Goal: Task Accomplishment & Management: Complete application form

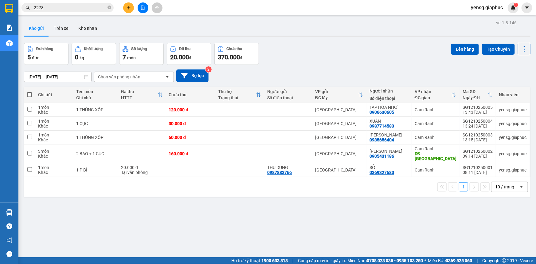
click at [127, 11] on button at bounding box center [128, 7] width 11 height 11
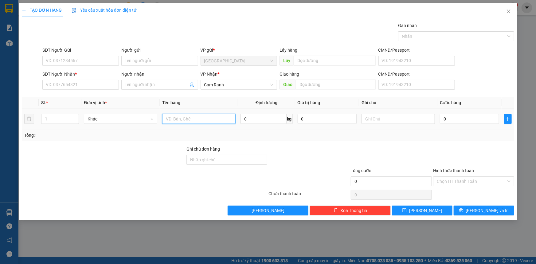
click at [177, 114] on input "text" at bounding box center [198, 119] width 73 height 10
type input "1 CỤC"
click at [511, 12] on span "Close" at bounding box center [508, 11] width 17 height 17
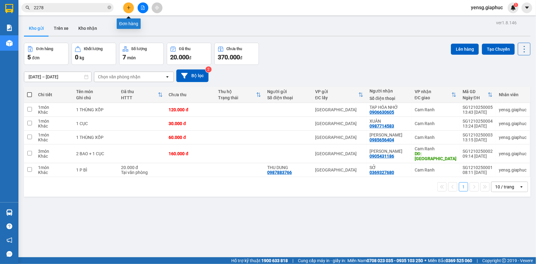
click at [129, 7] on icon "plus" at bounding box center [128, 7] width 3 height 0
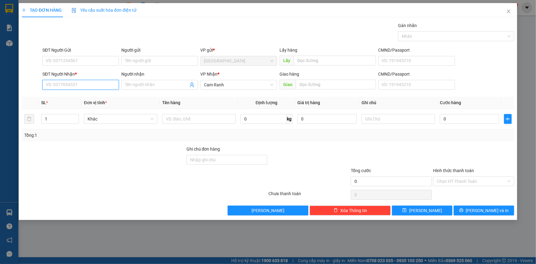
paste input "0385.518.141"
click at [65, 84] on input "0385.518.141" at bounding box center [80, 85] width 76 height 10
click at [58, 87] on input "0385.518141" at bounding box center [80, 85] width 76 height 10
type input "0385518141"
click at [87, 97] on div "0385518141 - VY" at bounding box center [80, 97] width 69 height 7
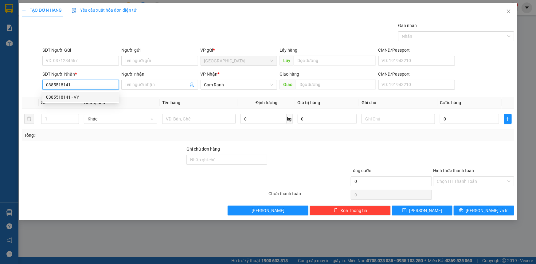
type input "VY"
type input "0385518141"
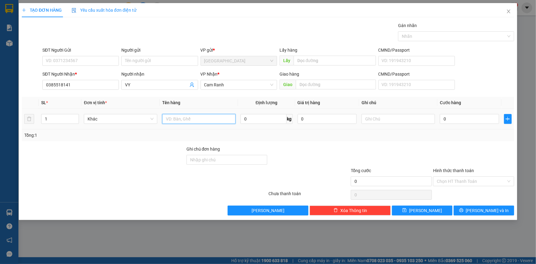
click at [167, 118] on input "text" at bounding box center [198, 119] width 73 height 10
type input "1 BAO"
click at [495, 204] on div "Transit Pickup Surcharge Ids Transit Deliver Surcharge Ids Transit Deliver Surc…" at bounding box center [268, 118] width 492 height 193
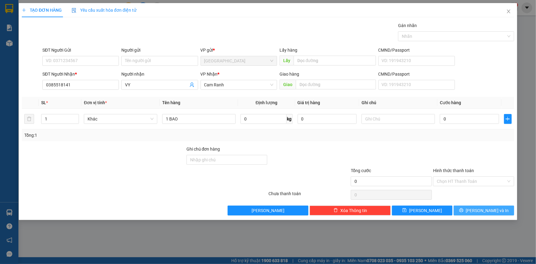
click at [492, 213] on span "[PERSON_NAME] và In" at bounding box center [487, 210] width 43 height 7
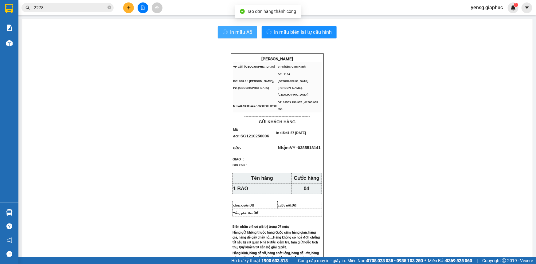
click at [248, 32] on span "In mẫu A5" at bounding box center [241, 32] width 22 height 8
click at [490, 9] on span "yensg.giaphuc" at bounding box center [487, 8] width 42 height 8
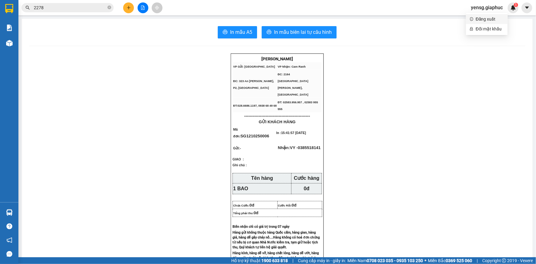
click at [484, 20] on span "Đăng xuất" at bounding box center [490, 19] width 28 height 7
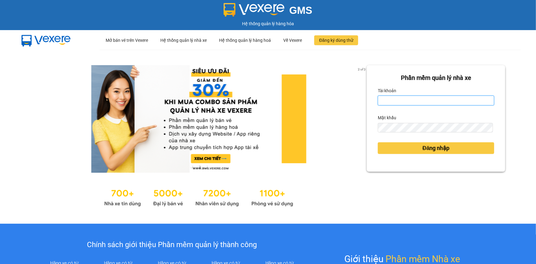
click at [392, 103] on input "Tài khoản" at bounding box center [436, 100] width 116 height 10
type input "ngansg.giaphuc"
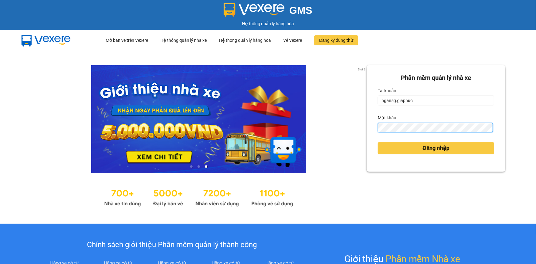
click at [378, 142] on button "Đăng nhập" at bounding box center [436, 148] width 116 height 12
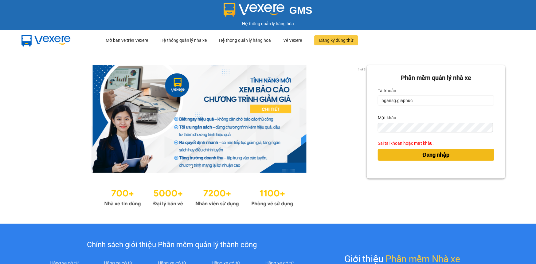
click at [435, 152] on button "Đăng nhập" at bounding box center [436, 155] width 116 height 12
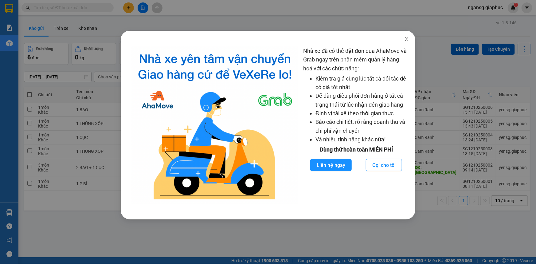
click at [406, 39] on icon "close" at bounding box center [406, 39] width 5 height 5
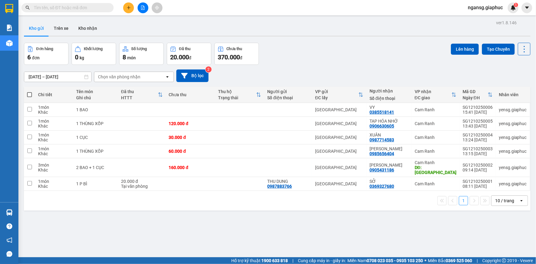
click at [419, 49] on div "Đơn hàng 6 đơn Khối lượng 0 kg Số lượng 8 món Đã thu 20.000 đ Chưa thu 370.000 …" at bounding box center [277, 54] width 506 height 22
click at [495, 197] on div "10 / trang" at bounding box center [504, 200] width 19 height 6
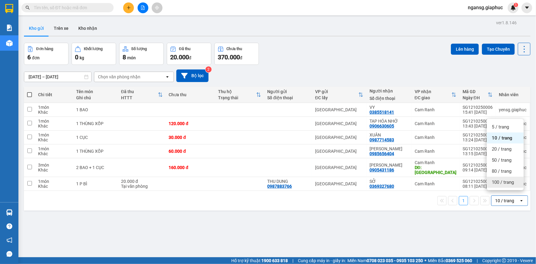
click at [492, 186] on div "100 / trang" at bounding box center [505, 182] width 37 height 11
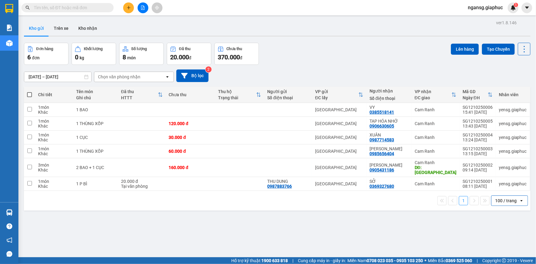
click at [300, 30] on div "Kho gửi Trên xe Kho nhận" at bounding box center [277, 29] width 506 height 16
click at [289, 70] on div "10/10/2025 – 12/10/2025 Press the down arrow key to interact with the calendar …" at bounding box center [277, 75] width 506 height 13
click at [129, 8] on icon "plus" at bounding box center [128, 7] width 0 height 3
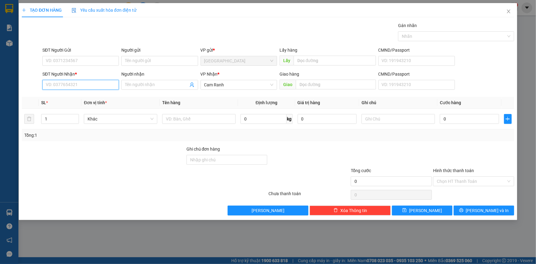
click at [66, 87] on input "SĐT Người Nhận *" at bounding box center [80, 85] width 76 height 10
type input "3460"
click at [71, 81] on input "3460" at bounding box center [80, 85] width 76 height 10
type input "0366873460"
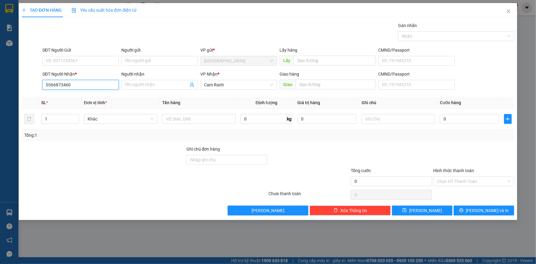
click at [77, 87] on input "0366873460" at bounding box center [80, 85] width 76 height 10
type input "0366873460"
click at [140, 81] on input "Người nhận" at bounding box center [156, 84] width 63 height 7
type input "ba lành"
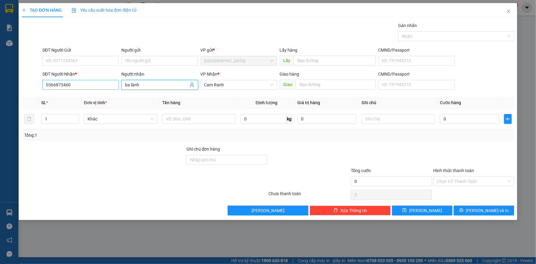
drag, startPoint x: 144, startPoint y: 82, endPoint x: 102, endPoint y: 86, distance: 41.9
click at [102, 86] on div "SĐT Người Nhận * 0366873460 Người nhận ba lành ba lành VP Nhận * Cam Ranh Giao …" at bounding box center [278, 81] width 474 height 21
type input "BA LÀNH"
click at [94, 60] on input "SĐT Người Gửi" at bounding box center [80, 61] width 76 height 10
type input "0777981374"
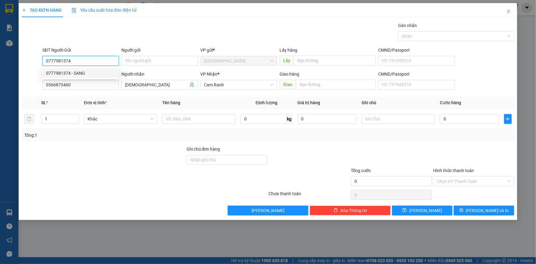
click at [89, 69] on div "0777981374 - SANG" at bounding box center [80, 73] width 76 height 10
type input "SANG"
type input "0777981374"
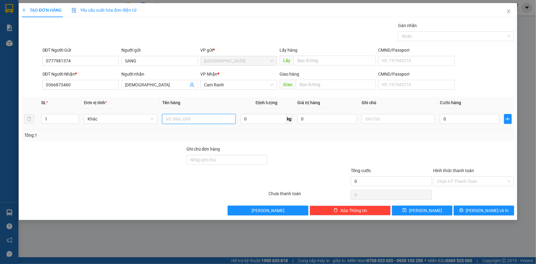
click at [176, 120] on input "text" at bounding box center [198, 119] width 73 height 10
type input "01 HỘP DẾ K KIỂM"
drag, startPoint x: 318, startPoint y: 156, endPoint x: 455, endPoint y: 193, distance: 142.2
click at [332, 161] on div at bounding box center [309, 156] width 82 height 21
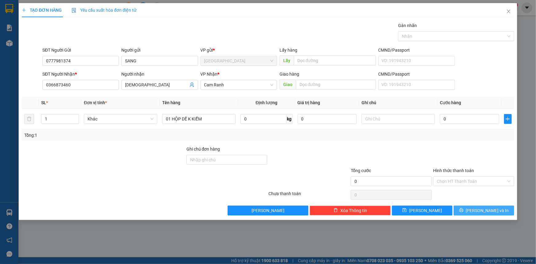
click at [487, 207] on span "[PERSON_NAME] và In" at bounding box center [487, 210] width 43 height 7
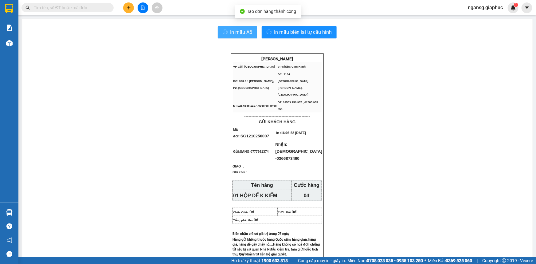
click at [236, 34] on span "In mẫu A5" at bounding box center [241, 32] width 22 height 8
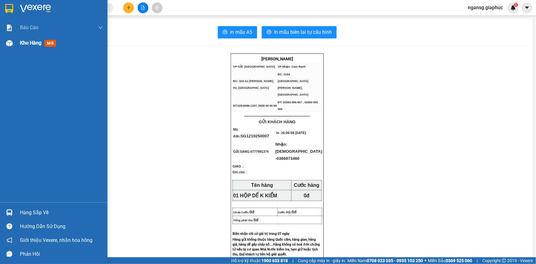
click at [9, 42] on img at bounding box center [9, 43] width 6 height 6
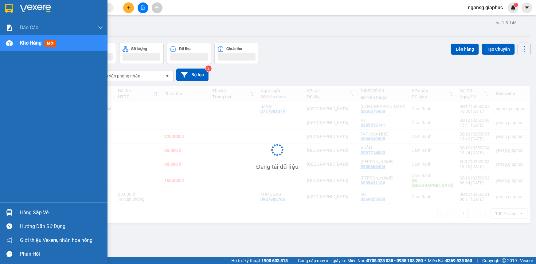
click at [23, 43] on span "Kho hàng" at bounding box center [30, 43] width 21 height 6
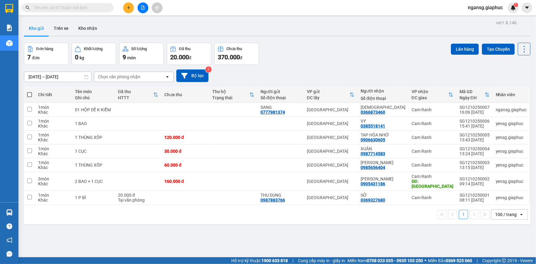
click at [332, 32] on div "Kho gửi Trên xe Kho nhận" at bounding box center [277, 29] width 506 height 16
click at [129, 7] on icon "plus" at bounding box center [128, 8] width 4 height 4
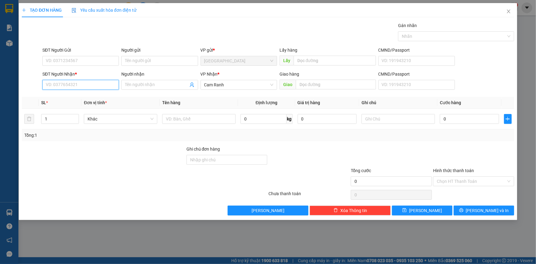
click at [99, 83] on input "SĐT Người Nhận *" at bounding box center [80, 85] width 76 height 10
drag, startPoint x: 67, startPoint y: 86, endPoint x: 68, endPoint y: 80, distance: 5.6
click at [68, 86] on input "SĐT Người Nhận *" at bounding box center [80, 85] width 76 height 10
type input "0764857264"
click at [67, 94] on div "0764857264 - C MÚP" at bounding box center [80, 97] width 69 height 7
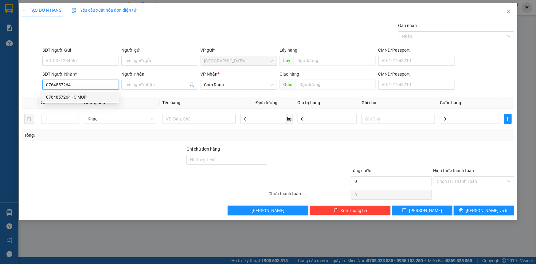
type input "C MÚP"
type input "0764857264"
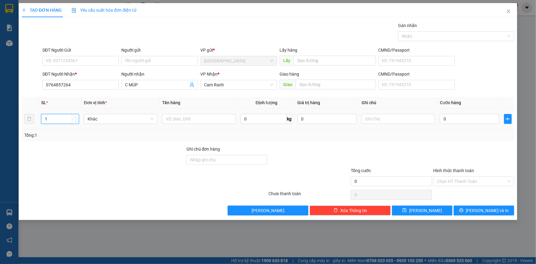
click at [59, 121] on input "1" at bounding box center [59, 118] width 37 height 9
type input "1"
click at [212, 117] on input "text" at bounding box center [198, 119] width 73 height 10
type input "01 THÙNG"
click at [288, 143] on div "Transit Pickup Surcharge Ids Transit Deliver Surcharge Ids Transit Deliver Surc…" at bounding box center [268, 118] width 492 height 193
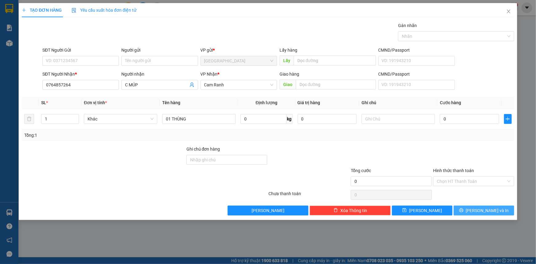
click at [493, 206] on button "[PERSON_NAME] và In" at bounding box center [483, 210] width 60 height 10
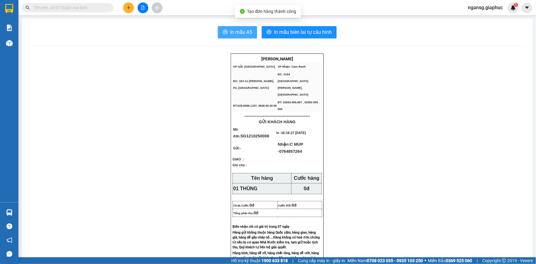
click at [235, 34] on span "In mẫu A5" at bounding box center [241, 32] width 22 height 8
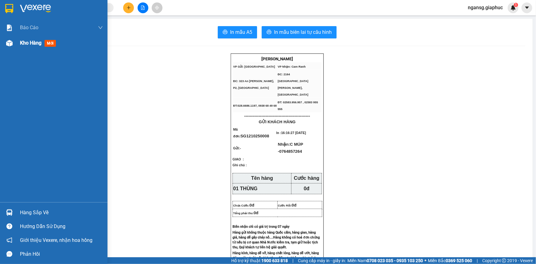
click at [25, 44] on span "Kho hàng" at bounding box center [30, 43] width 21 height 6
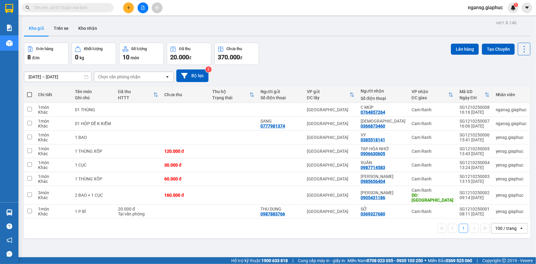
click at [394, 47] on div "Đơn hàng 8 đơn Khối lượng 0 kg Số lượng 10 món Đã thu 20.000 đ Chưa thu 370.000…" at bounding box center [277, 54] width 506 height 22
click at [480, 111] on icon at bounding box center [482, 109] width 4 height 4
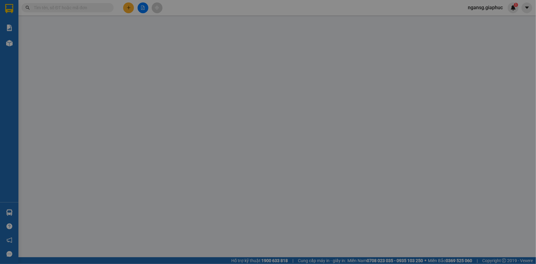
type input "0764857264"
type input "C MÚP"
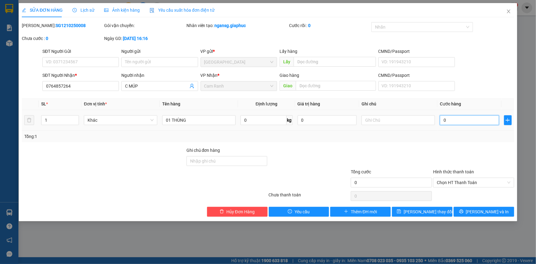
click at [472, 118] on input "0" at bounding box center [469, 120] width 59 height 10
type input "3"
type input "30"
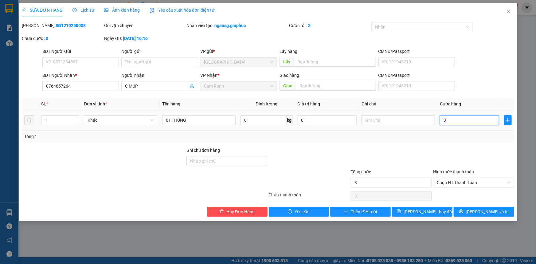
type input "30"
type input "30.000"
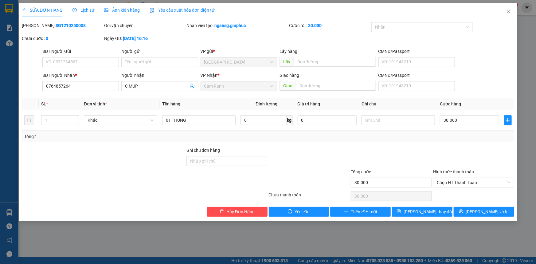
click at [456, 142] on div "Total Paid Fee 0 Total UnPaid Fee 0 Cash Collection Total Fee Mã ĐH: SG12102500…" at bounding box center [268, 119] width 492 height 194
click at [438, 207] on button "Lưu thay đổi" at bounding box center [422, 212] width 60 height 10
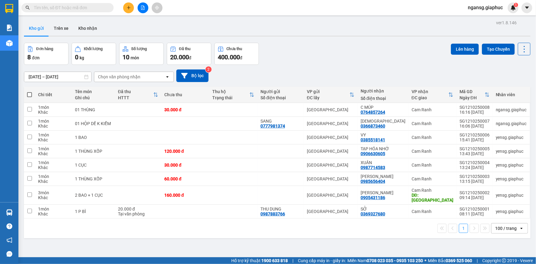
click at [349, 51] on div "Đơn hàng 8 đơn Khối lượng 0 kg Số lượng 10 món Đã thu 20.000 đ Chưa thu 400.000…" at bounding box center [277, 54] width 506 height 22
click at [323, 55] on div "Đơn hàng 8 đơn Khối lượng 0 kg Số lượng 10 món Đã thu 20.000 đ Chưa thu 400.000…" at bounding box center [277, 54] width 506 height 22
click at [317, 37] on div "Kho gửi Trên xe Kho nhận" at bounding box center [277, 29] width 506 height 16
click at [129, 10] on button at bounding box center [128, 7] width 11 height 11
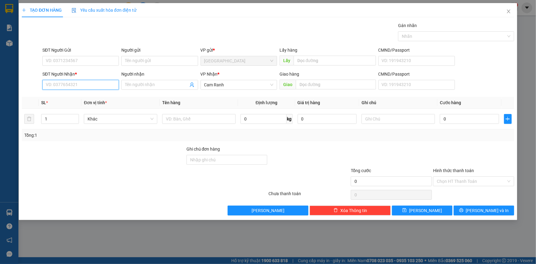
click at [97, 83] on input "SĐT Người Nhận *" at bounding box center [80, 85] width 76 height 10
click at [81, 96] on div "0346854246 - HÙNG" at bounding box center [80, 97] width 69 height 7
type input "0346854246"
type input "HÙNG"
type input "0346854246"
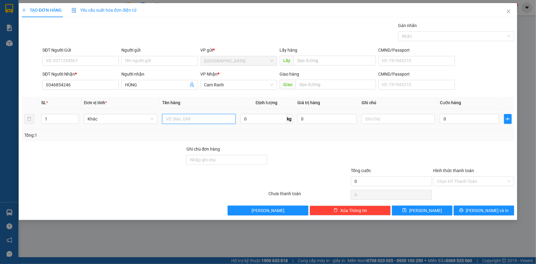
click at [170, 119] on input "text" at bounding box center [198, 119] width 73 height 10
type input "01 KIỆN"
click at [468, 116] on input "0" at bounding box center [469, 119] width 59 height 10
type input "05"
type input "5"
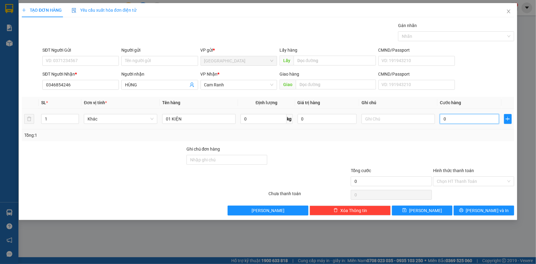
type input "5"
type input "050"
type input "50"
type input "50.000"
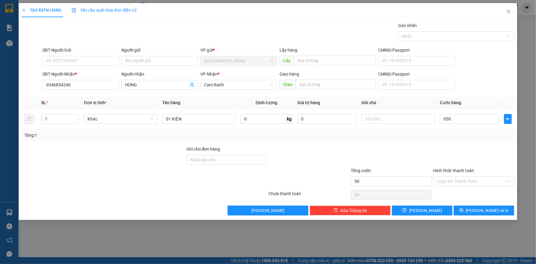
type input "50.000"
click at [455, 141] on div "Transit Pickup Surcharge Ids Transit Deliver Surcharge Ids Transit Deliver Surc…" at bounding box center [268, 118] width 492 height 193
click at [468, 184] on input "Hình thức thanh toán" at bounding box center [471, 181] width 69 height 9
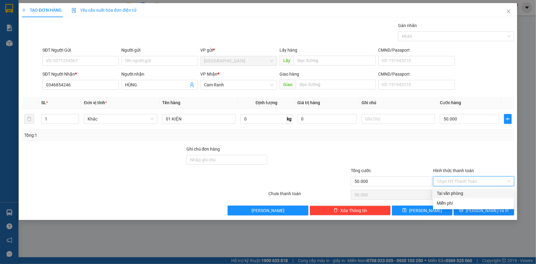
click at [467, 192] on div "Tại văn phòng" at bounding box center [474, 193] width 74 height 7
type input "0"
click at [445, 156] on div at bounding box center [473, 156] width 82 height 21
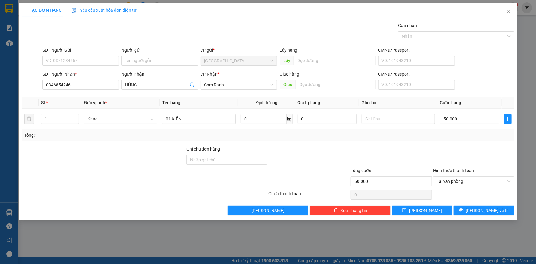
click at [437, 147] on div at bounding box center [473, 156] width 82 height 21
click at [464, 210] on button "[PERSON_NAME] và In" at bounding box center [483, 210] width 60 height 10
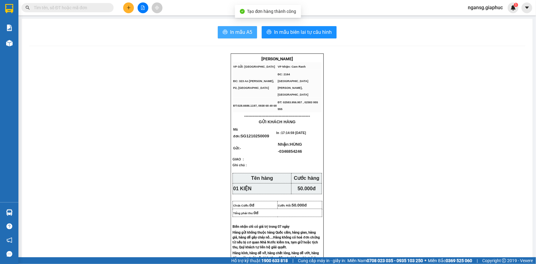
click at [223, 31] on icon "printer" at bounding box center [225, 31] width 5 height 5
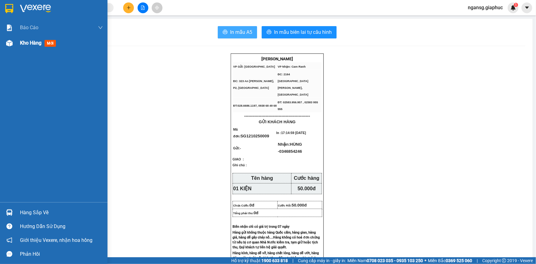
click at [27, 44] on span "Kho hàng" at bounding box center [30, 43] width 21 height 6
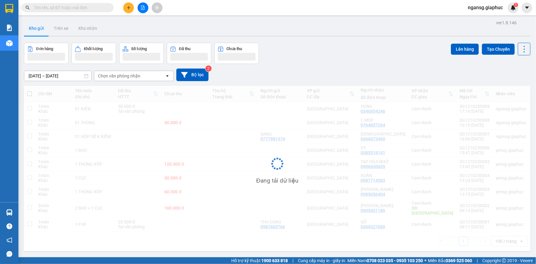
click at [362, 45] on div "Đơn hàng Khối lượng Số lượng Đã thu Chưa thu Lên hàng Tạo Chuyến" at bounding box center [277, 53] width 506 height 21
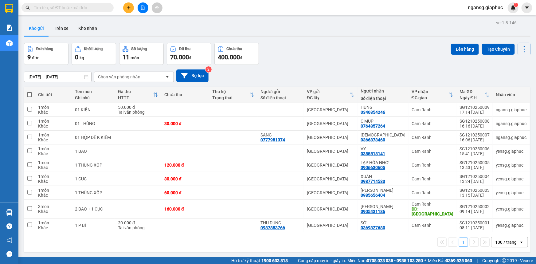
click at [49, 9] on input "text" at bounding box center [70, 7] width 72 height 7
click at [278, 48] on div "Đơn hàng 9 đơn Khối lượng 0 kg Số lượng 11 món Đã thu 70.000 đ Chưa thu 400.000…" at bounding box center [277, 54] width 506 height 22
click at [274, 37] on div "ver 1.8.146 Kho gửi Trên xe Kho nhận Đơn hàng 9 đơn Khối lượng 0 kg Số lượng 11…" at bounding box center [276, 150] width 511 height 264
click at [342, 49] on div "Đơn hàng 9 đơn Khối lượng 0 kg Số lượng 11 món Đã thu 70.000 đ Chưa thu 400.000…" at bounding box center [277, 54] width 506 height 22
click at [328, 52] on div "Đơn hàng 9 đơn Khối lượng 0 kg Số lượng 11 món Đã thu 70.000 đ Chưa thu 400.000…" at bounding box center [277, 54] width 506 height 22
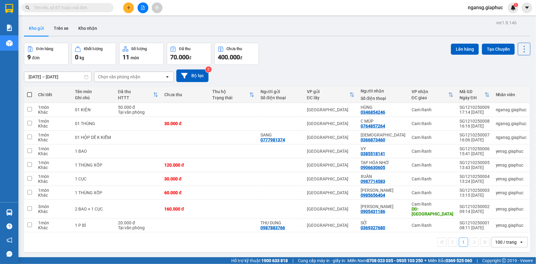
click at [302, 43] on div "Đơn hàng 9 đơn Khối lượng 0 kg Số lượng 11 món Đã thu 70.000 đ Chưa thu 400.000…" at bounding box center [277, 54] width 506 height 22
click at [132, 8] on button at bounding box center [128, 7] width 11 height 11
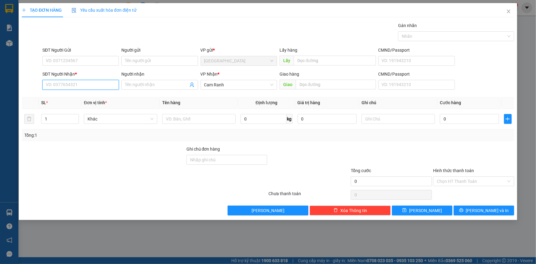
click at [79, 84] on input "SĐT Người Nhận *" at bounding box center [80, 85] width 76 height 10
click at [86, 95] on div "0346854246 - HÙNG" at bounding box center [80, 97] width 69 height 7
type input "0346854246"
type input "HÙNG"
type input "0346854246"
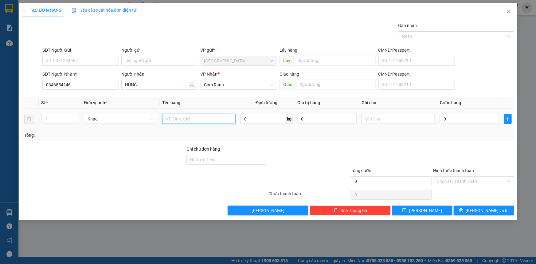
click at [203, 117] on input "text" at bounding box center [198, 119] width 73 height 10
type input "01 KIỆN"
drag, startPoint x: 289, startPoint y: 161, endPoint x: 450, endPoint y: 195, distance: 164.7
click at [315, 170] on form "Ghi chú đơn hàng Tổng cước 0 Hình thức thanh toán Chọn HT Thanh Toán" at bounding box center [268, 167] width 492 height 43
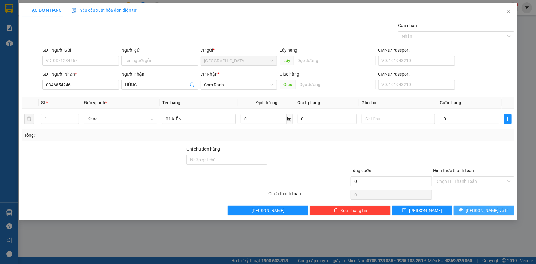
click at [482, 212] on span "[PERSON_NAME] và In" at bounding box center [487, 210] width 43 height 7
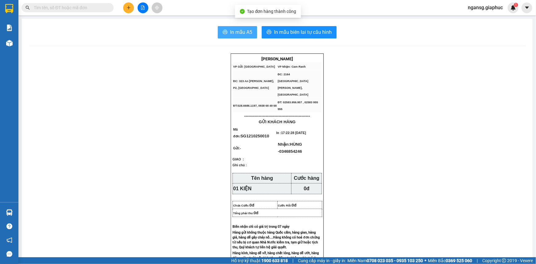
click at [229, 28] on button "In mẫu A5" at bounding box center [237, 32] width 39 height 12
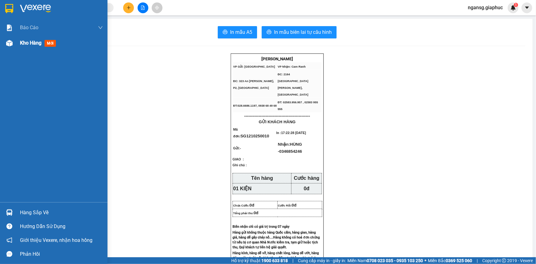
click at [37, 46] on div "Kho hàng mới" at bounding box center [39, 43] width 38 height 8
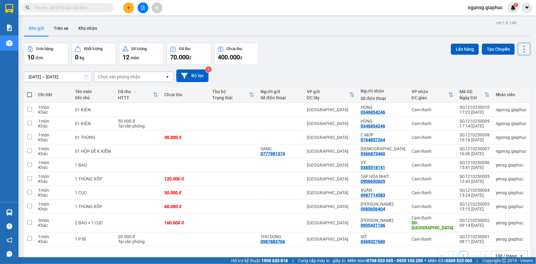
click at [398, 55] on div "Đơn hàng 10 đơn Khối lượng 0 kg Số lượng 12 món Đã thu 70.000 đ Chưa thu 400.00…" at bounding box center [277, 54] width 506 height 22
click at [337, 59] on div "Đơn hàng 10 đơn Khối lượng 0 kg Số lượng 12 món Đã thu 70.000 đ Chưa thu 400.00…" at bounding box center [277, 54] width 506 height 22
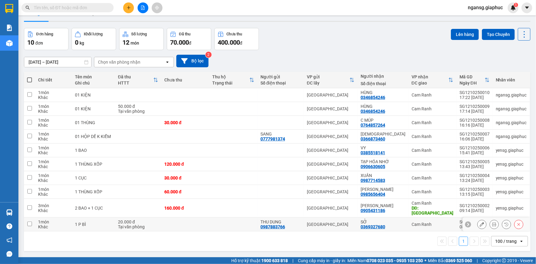
scroll to position [28, 0]
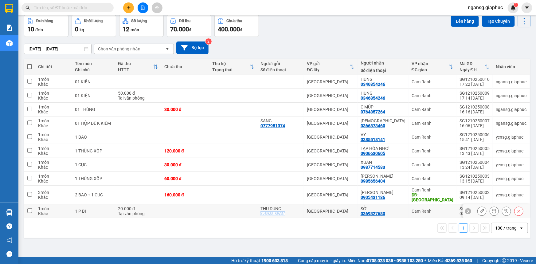
drag, startPoint x: 296, startPoint y: 208, endPoint x: 267, endPoint y: 208, distance: 29.2
click at [267, 208] on td "THU DUNG 0987883766" at bounding box center [280, 211] width 46 height 14
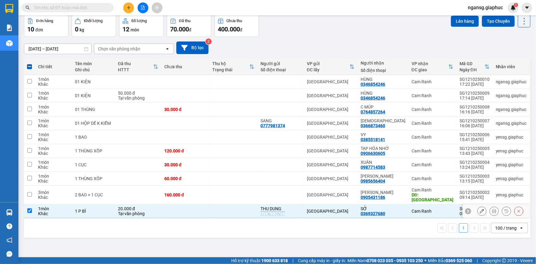
copy div "0987883766"
click at [30, 208] on input "checkbox" at bounding box center [29, 210] width 5 height 5
checkbox input "false"
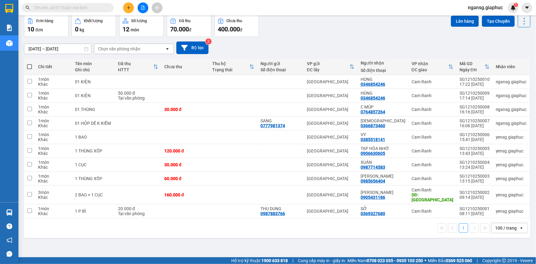
click at [216, 239] on div "ver 1.8.146 Kho gửi Trên xe Kho nhận Đơn hàng 10 đơn Khối lượng 0 kg Số lượng 1…" at bounding box center [276, 122] width 511 height 264
click at [232, 235] on div "ver 1.8.146 Kho gửi Trên xe Kho nhận Đơn hàng 10 đơn Khối lượng 0 kg Số lượng 1…" at bounding box center [276, 122] width 511 height 264
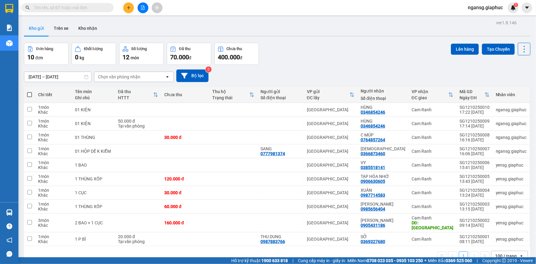
click at [324, 60] on div "Đơn hàng 10 đơn Khối lượng 0 kg Số lượng 12 món Đã thu 70.000 đ Chưa thu 400.00…" at bounding box center [277, 54] width 506 height 22
